Goal: Find specific page/section: Find specific page/section

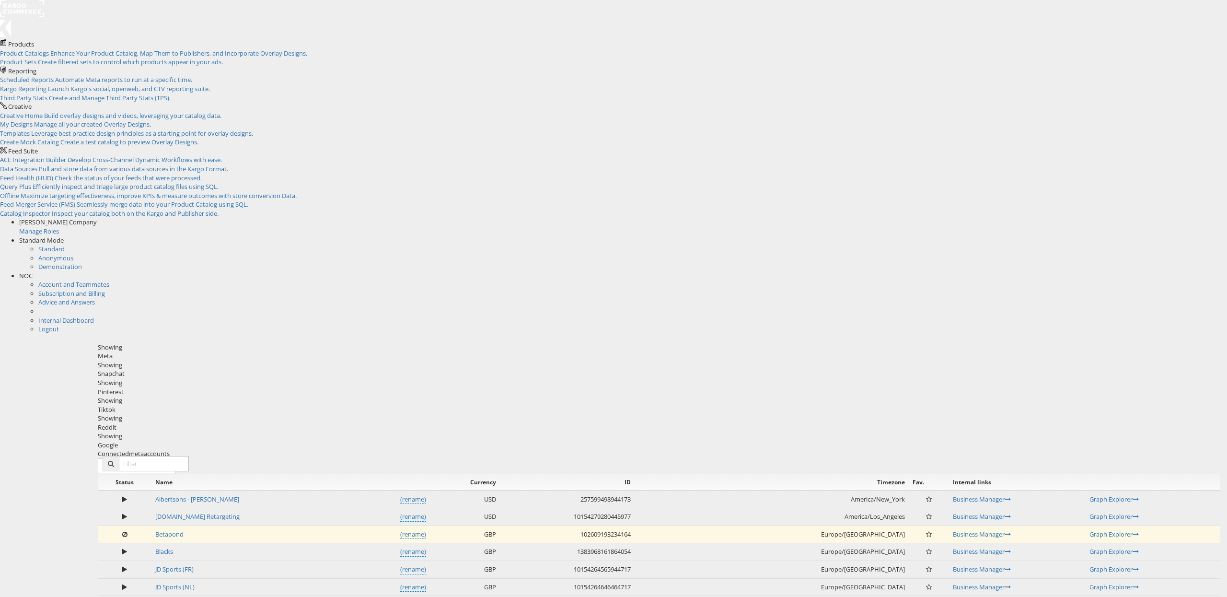
click at [1151, 236] on div "Standard Mode" at bounding box center [623, 240] width 1208 height 9
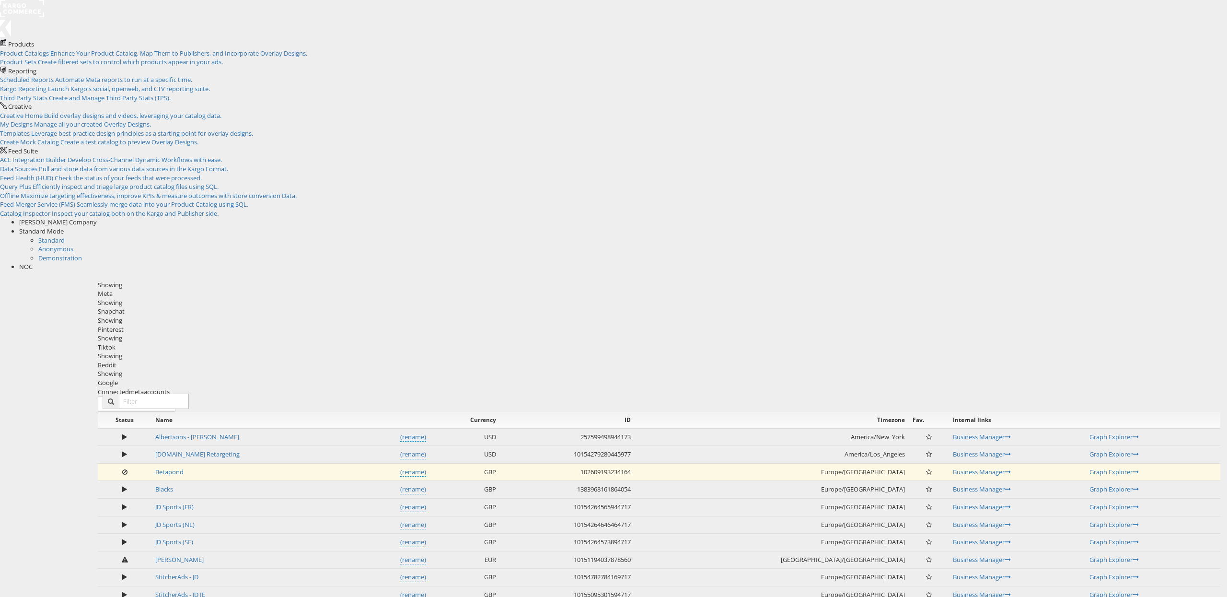
click at [933, 39] on div "Products Product Catalogs Enhance Your Product Catalog, Map Them to Publishers,…" at bounding box center [613, 155] width 1227 height 232
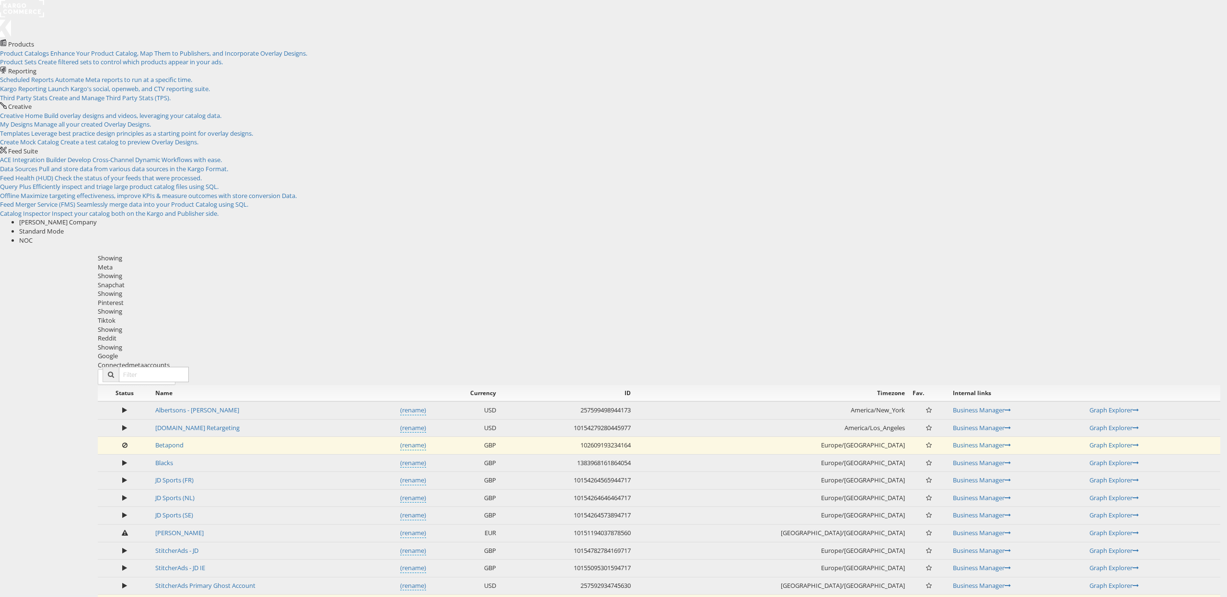
click at [33, 236] on span "NOC" at bounding box center [25, 240] width 13 height 9
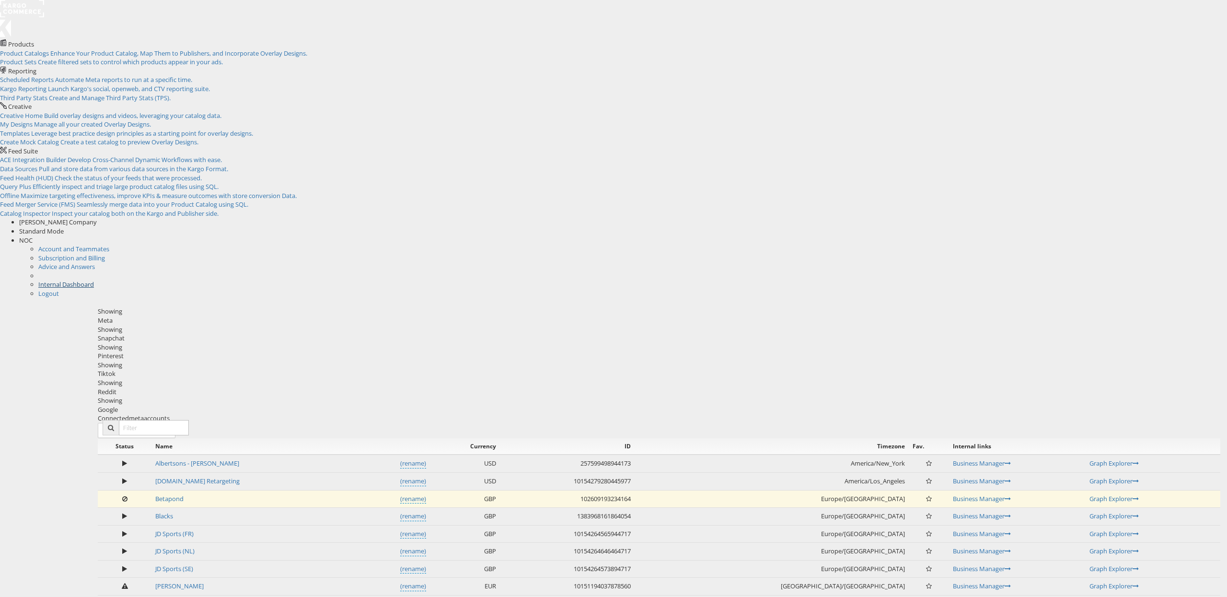
click at [94, 280] on link "Internal Dashboard" at bounding box center [66, 284] width 56 height 9
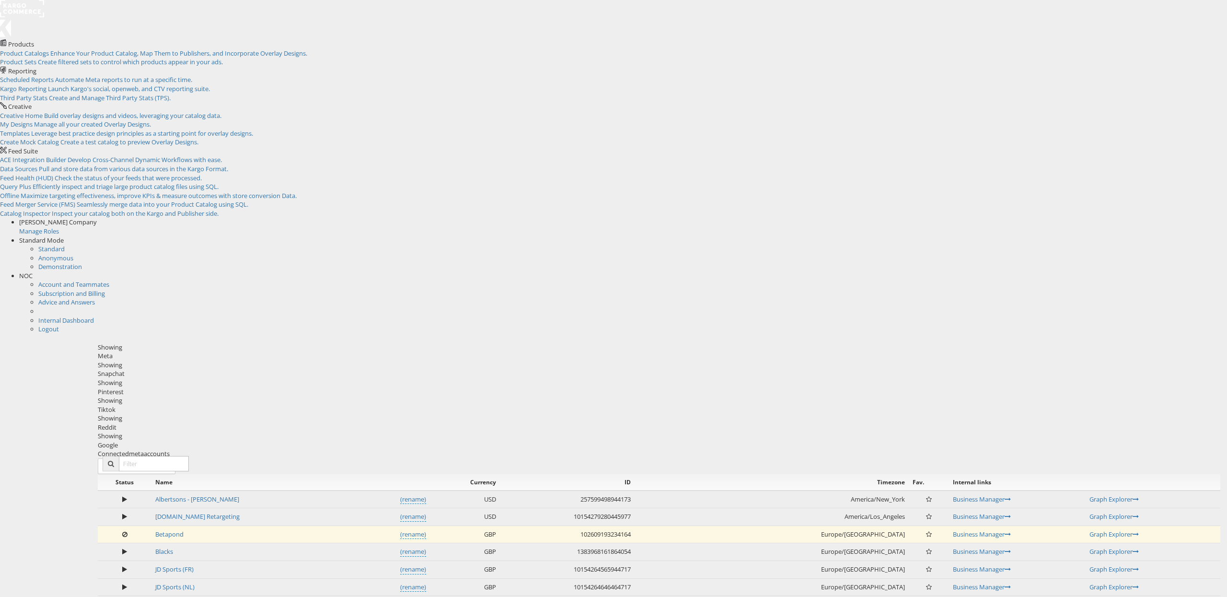
click at [33, 271] on span "NOC" at bounding box center [25, 275] width 13 height 9
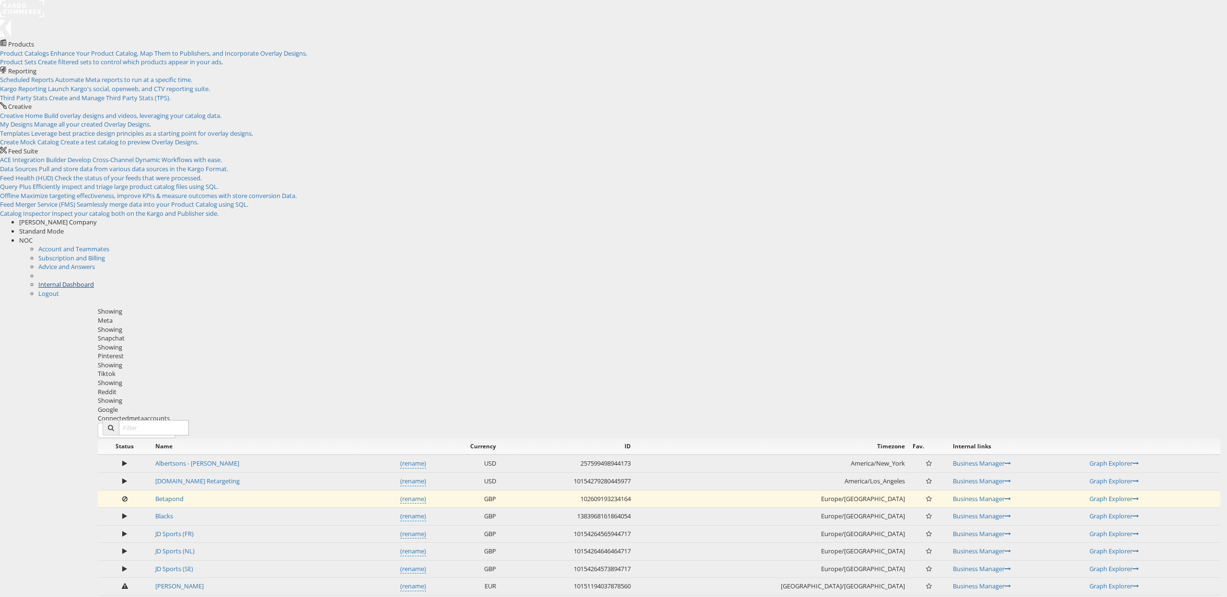
click at [94, 280] on link "Internal Dashboard" at bounding box center [66, 284] width 56 height 9
click at [1055, 438] on div "Status Name Currency ID Timezone Fav. Internal links Albertsons - Merkle (renam…" at bounding box center [659, 595] width 1122 height 314
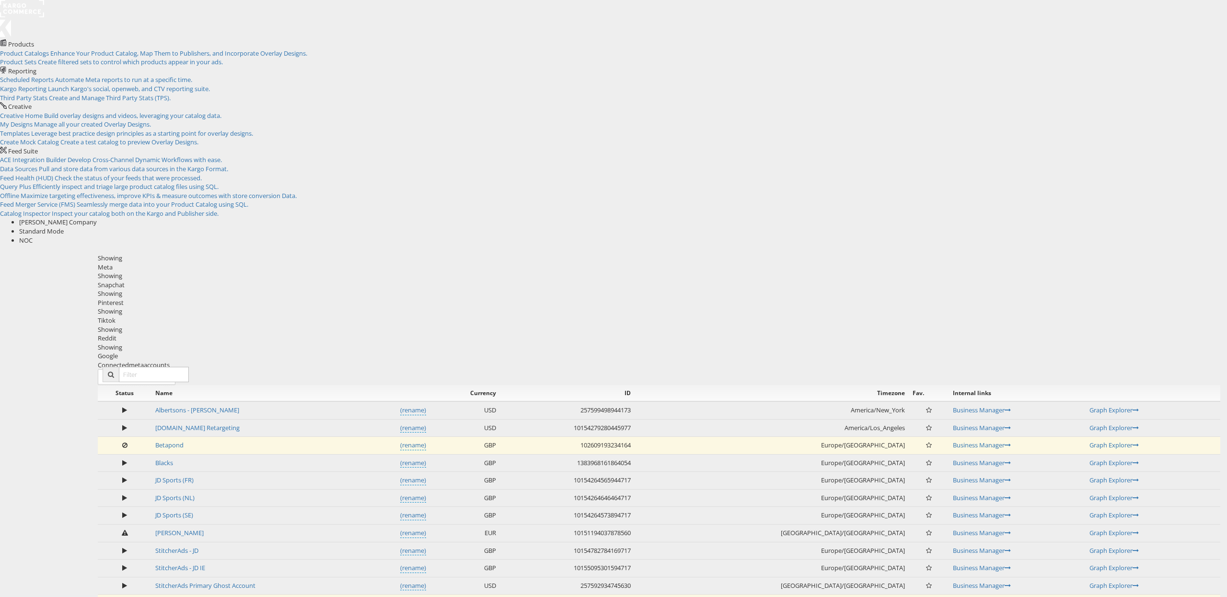
click at [33, 236] on span "NOC" at bounding box center [25, 240] width 13 height 9
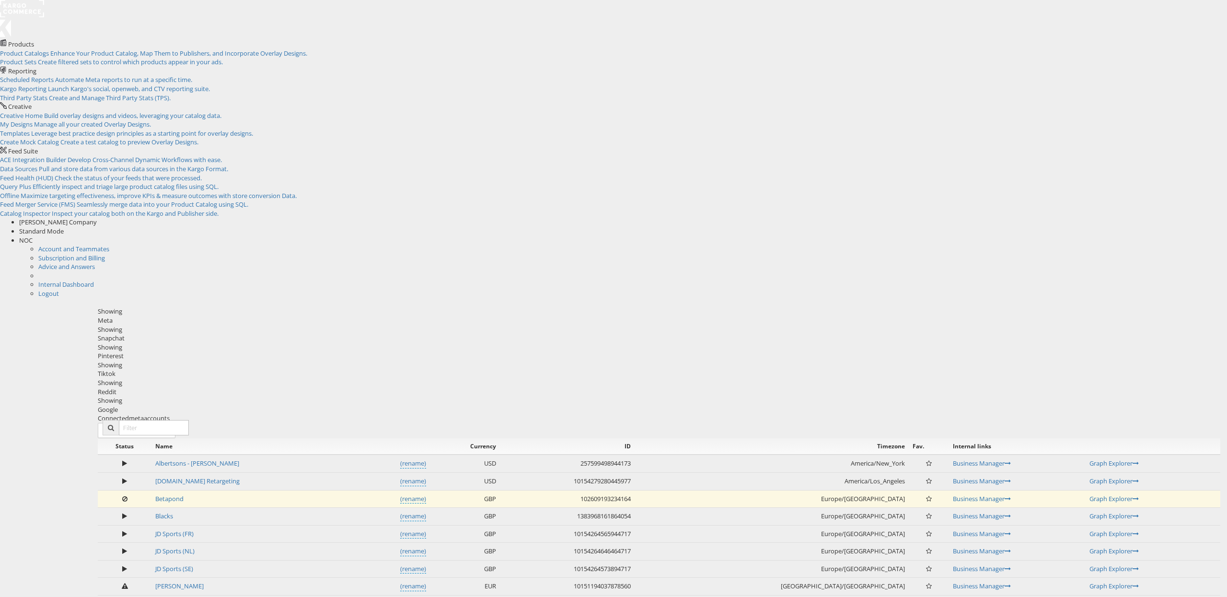
click at [1074, 438] on div "Status Name Currency ID Timezone Fav. Internal links Albertsons - Merkle (renam…" at bounding box center [659, 595] width 1122 height 314
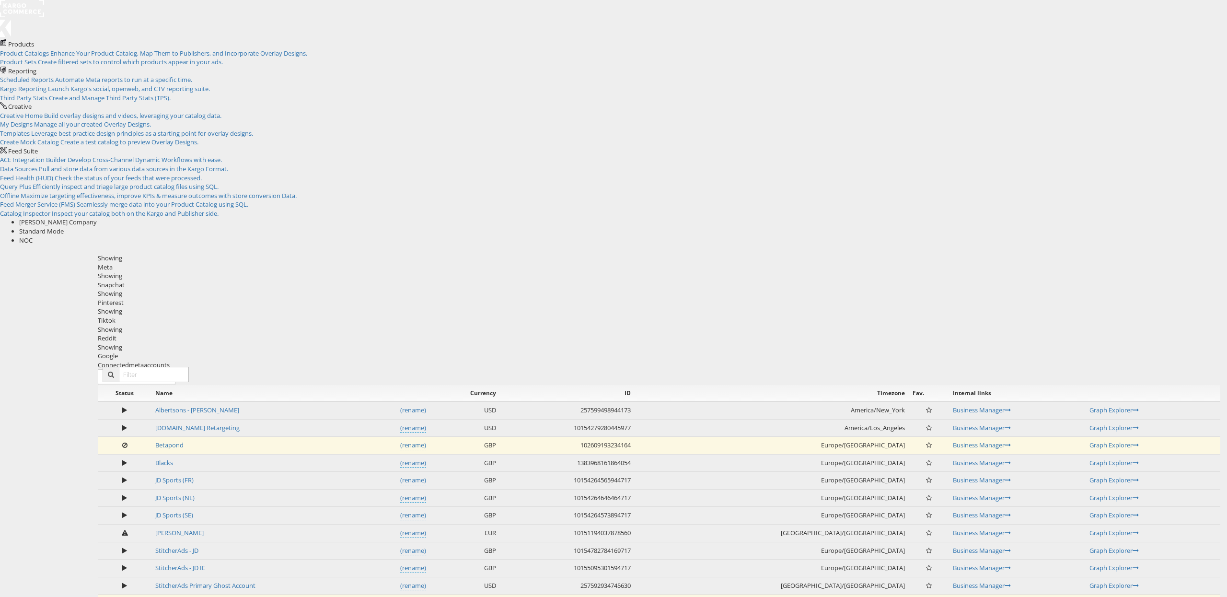
click at [33, 236] on span "NOC" at bounding box center [25, 240] width 13 height 9
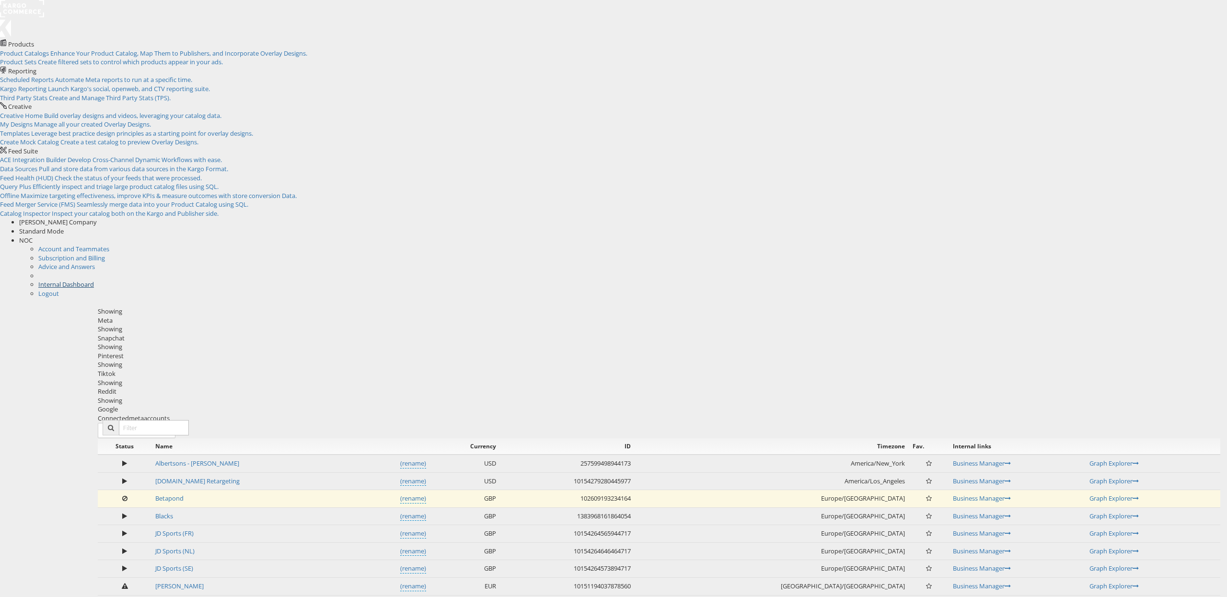
click at [94, 280] on link "Internal Dashboard" at bounding box center [66, 284] width 56 height 9
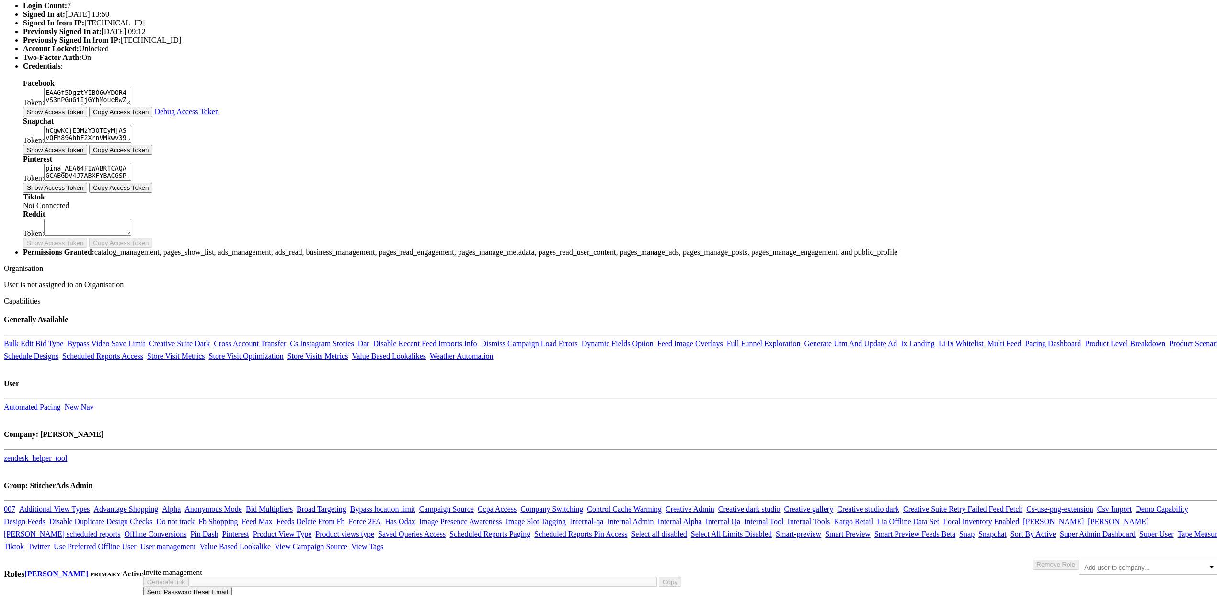
scroll to position [527, 0]
click at [214, 232] on body "Users Companies Capabilities User Groups Fonts Organisations SSO Graph API Chan…" at bounding box center [613, 181] width 1219 height 823
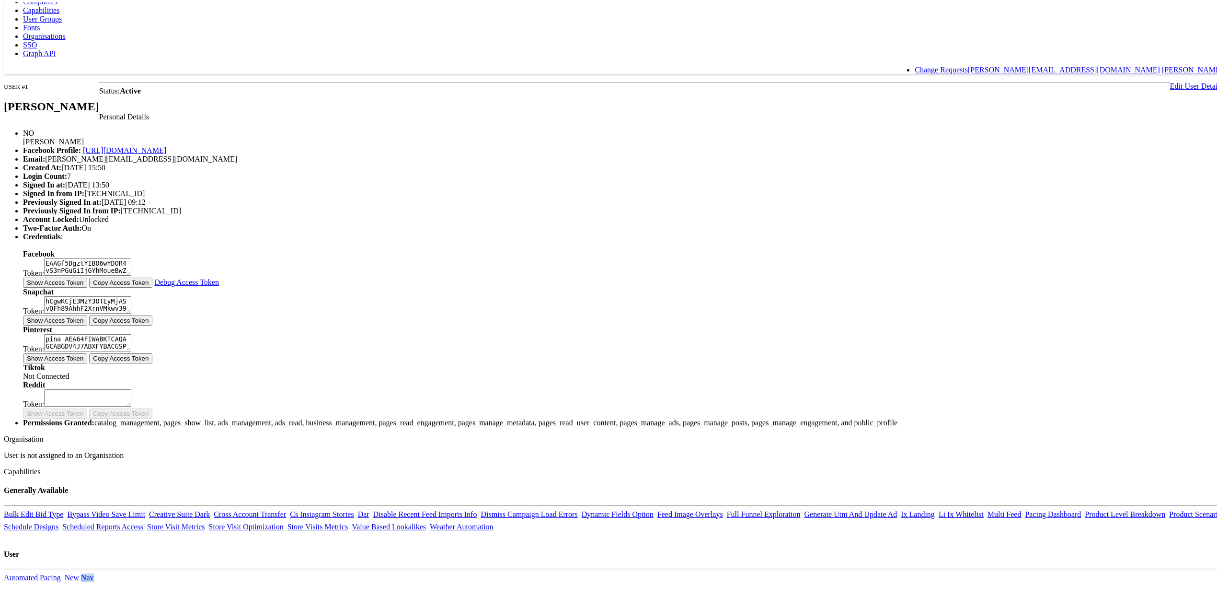
scroll to position [0, 0]
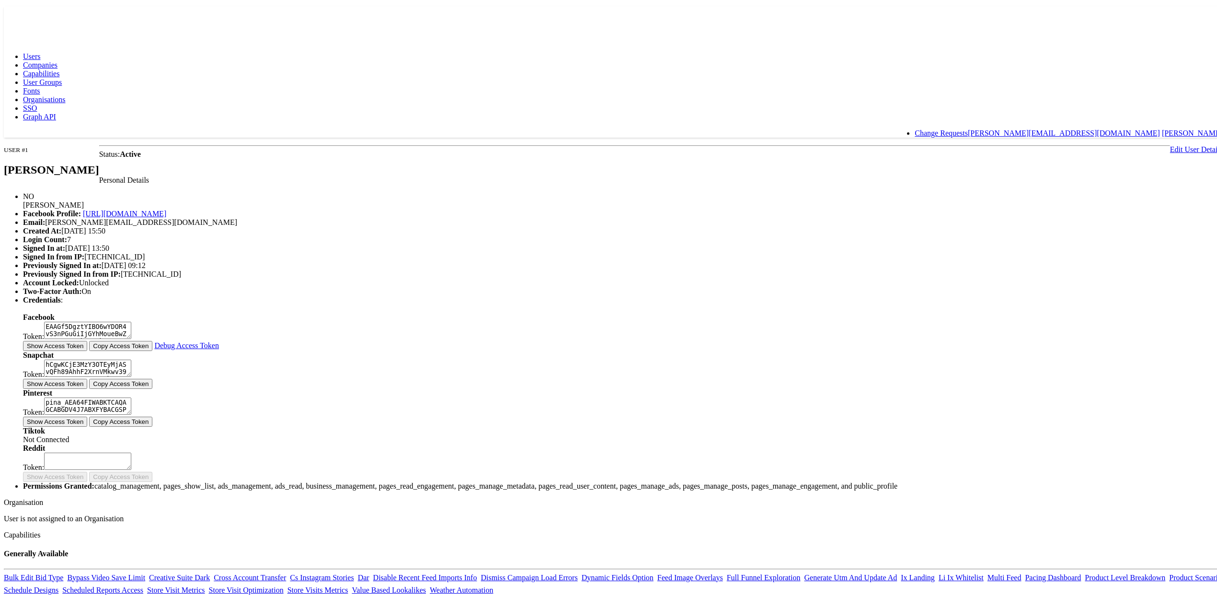
click at [59, 67] on span "Capabilities" at bounding box center [41, 71] width 36 height 8
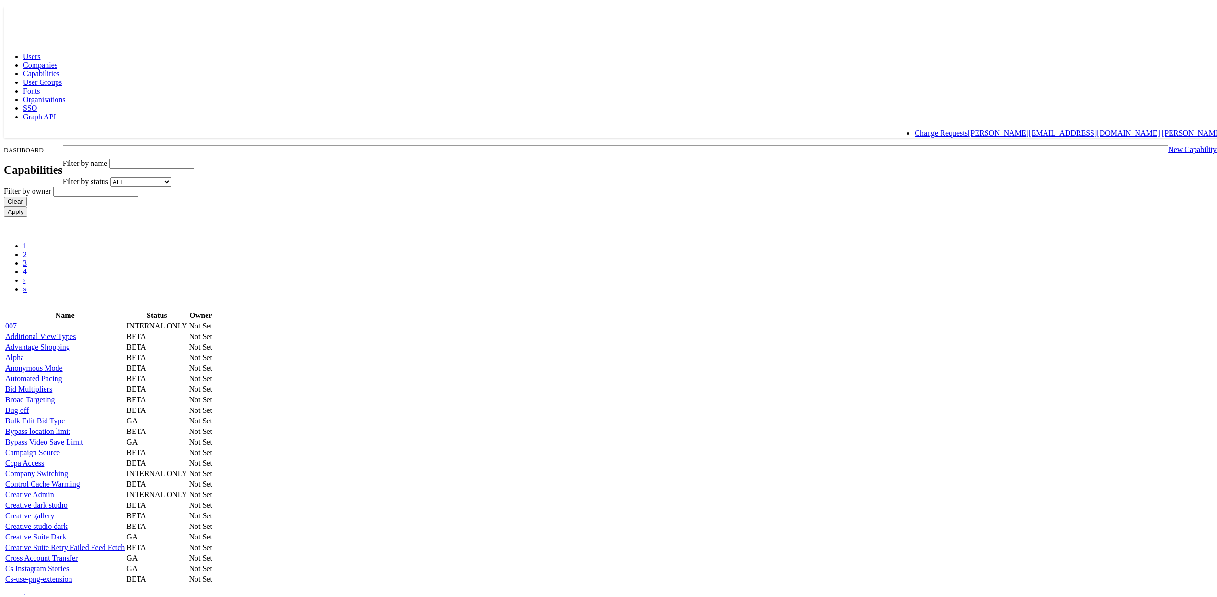
click at [194, 156] on input "text" at bounding box center [151, 161] width 85 height 10
type input "nav"
click at [4, 204] on input "Apply" at bounding box center [15, 209] width 23 height 10
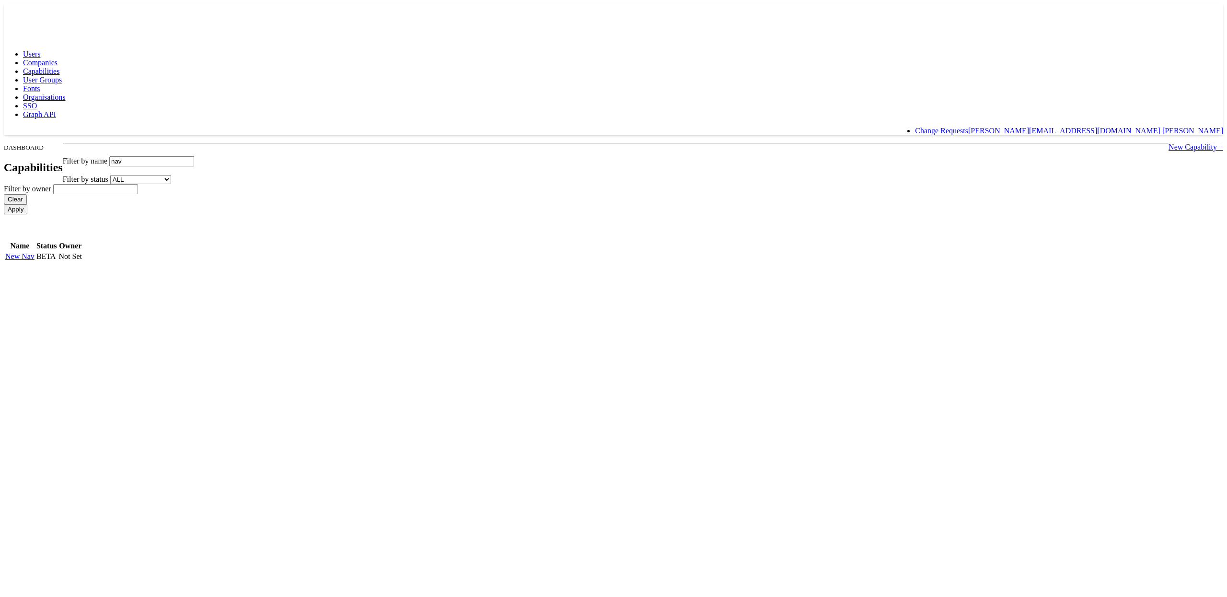
click at [35, 252] on link "New Nav" at bounding box center [19, 256] width 29 height 8
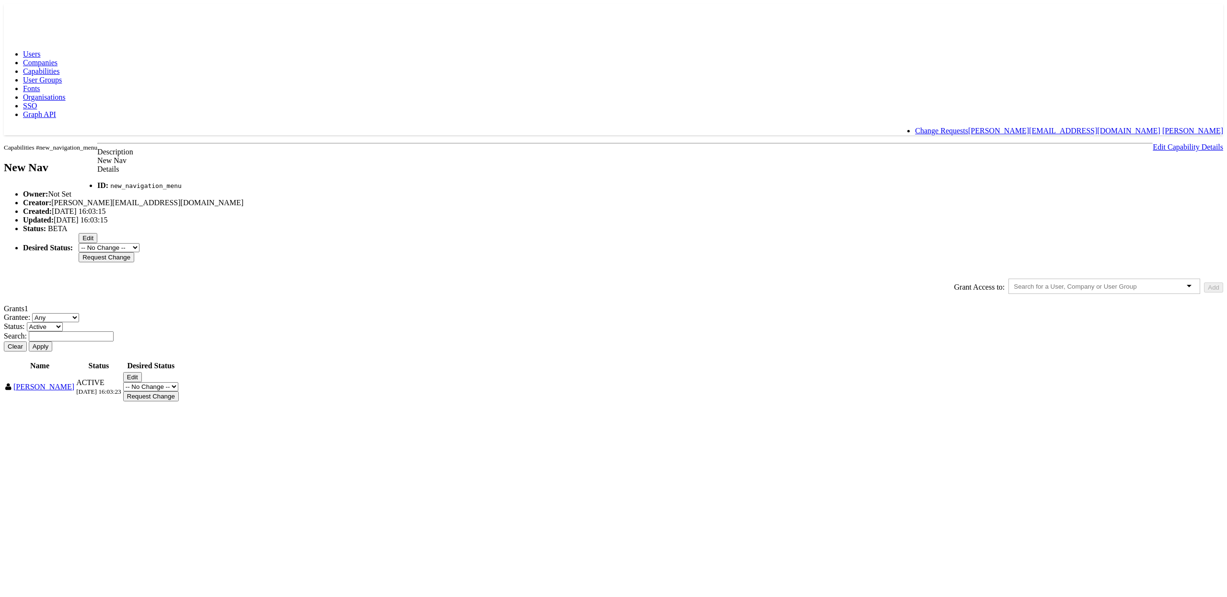
click at [197, 190] on body "Users Companies Capabilities User Groups Fonts Organisations SSO Graph API Chan…" at bounding box center [613, 203] width 1219 height 399
